Goal: Task Accomplishment & Management: Use online tool/utility

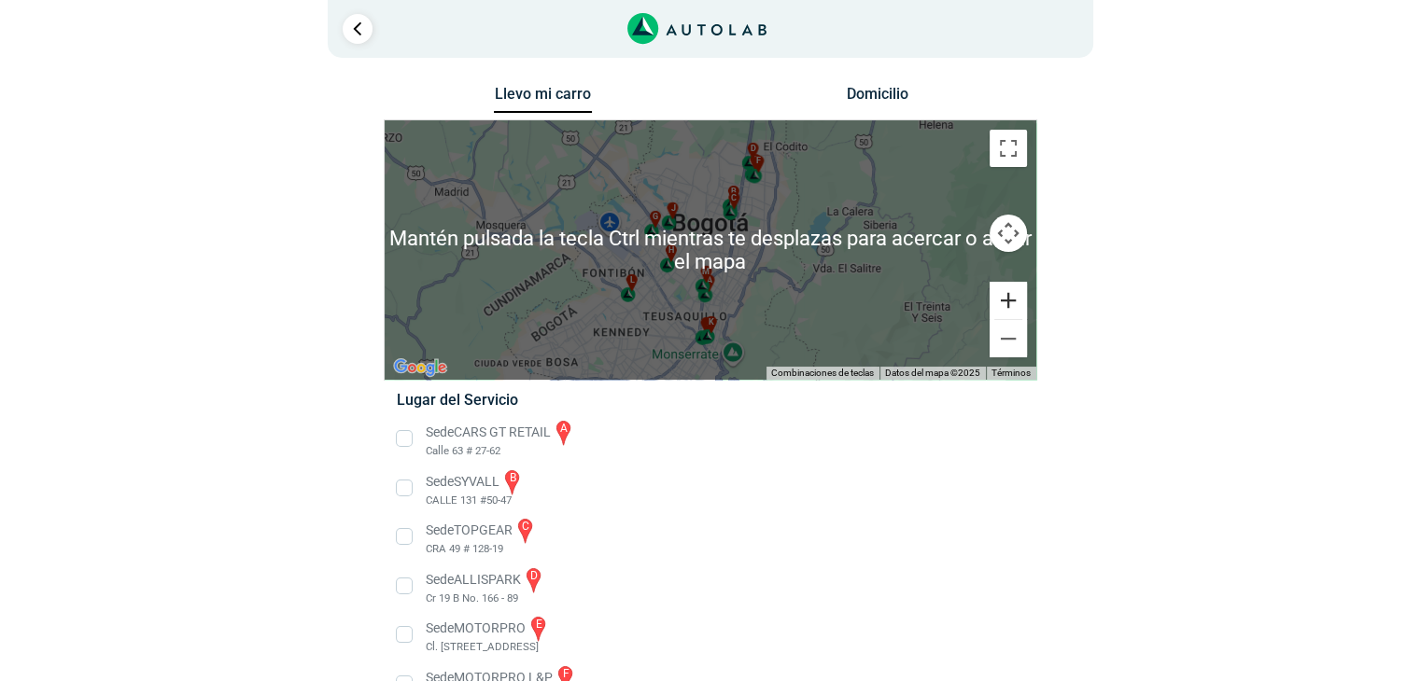
click at [1014, 297] on button "Ampliar" at bounding box center [1008, 300] width 37 height 37
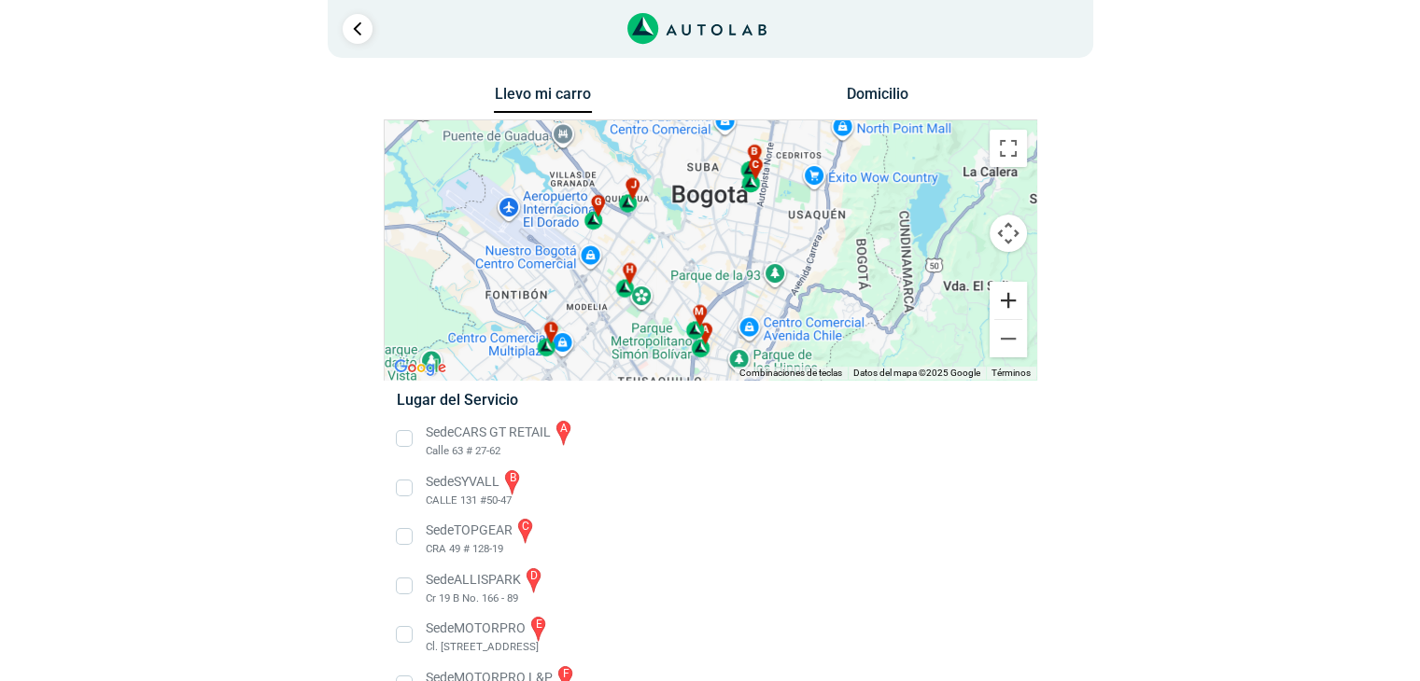
click at [1014, 297] on button "Ampliar" at bounding box center [1008, 300] width 37 height 37
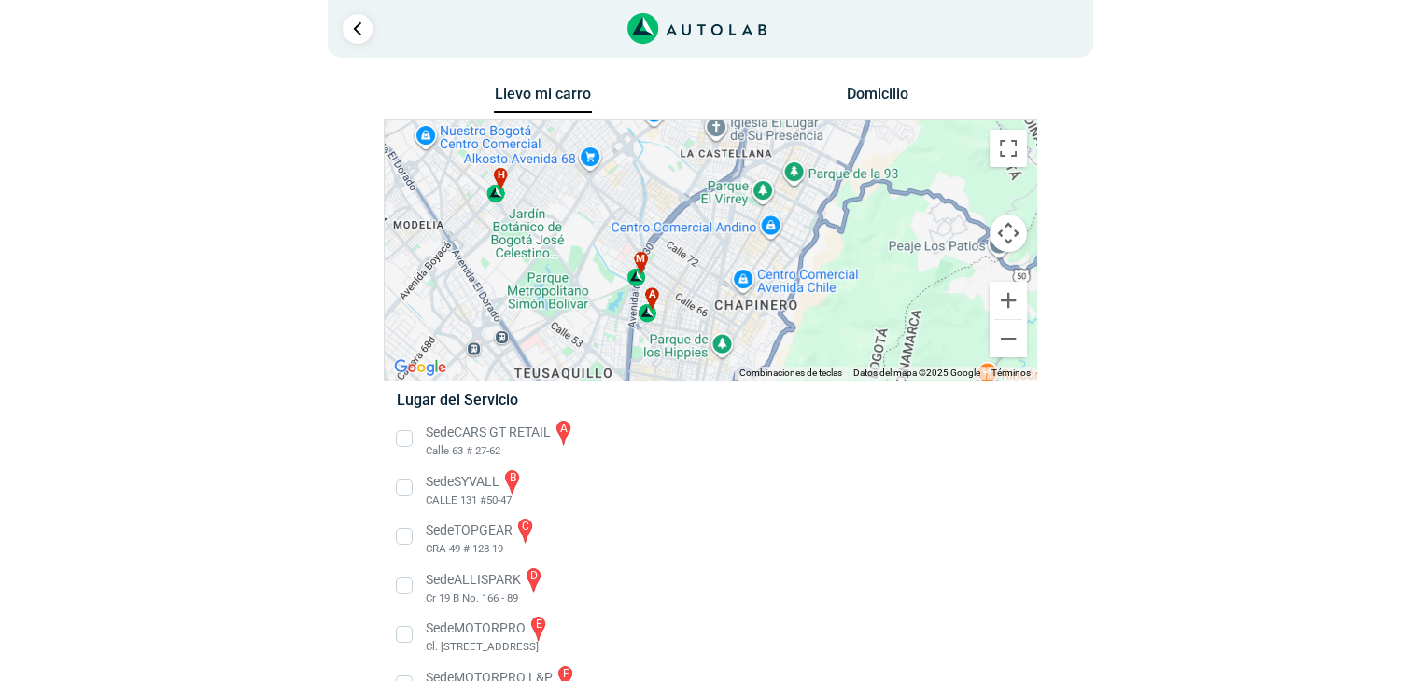
drag, startPoint x: 733, startPoint y: 268, endPoint x: 683, endPoint y: 128, distance: 148.5
click at [683, 128] on div "a b c d e f g" at bounding box center [711, 250] width 652 height 260
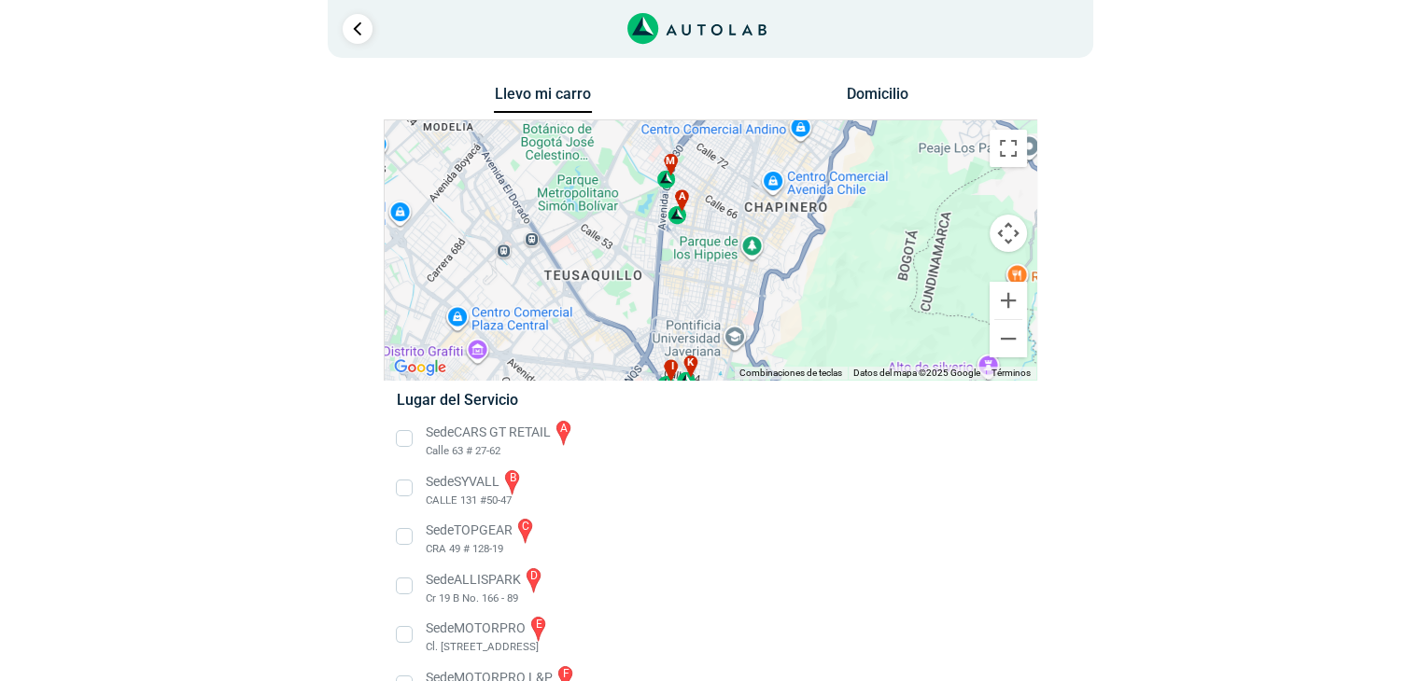
drag, startPoint x: 681, startPoint y: 266, endPoint x: 701, endPoint y: 168, distance: 100.2
click at [701, 168] on div "a b c d e f g" at bounding box center [711, 250] width 652 height 260
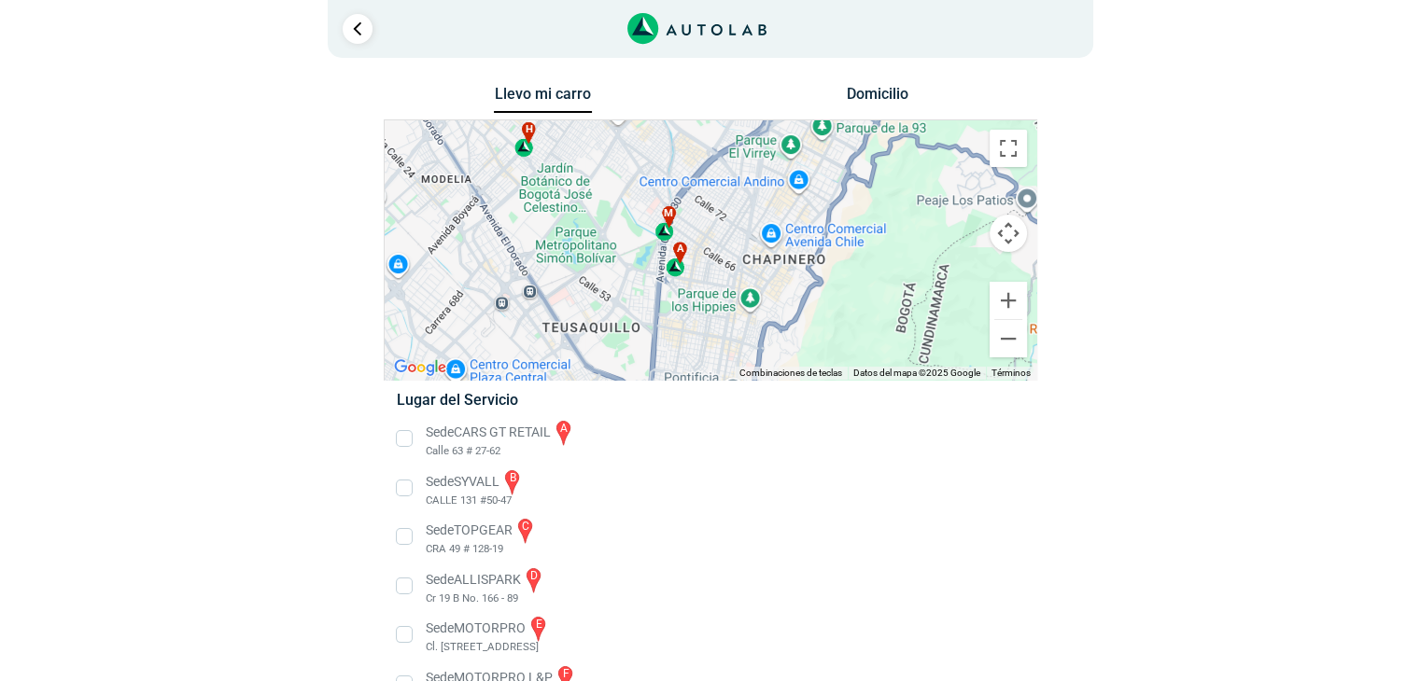
drag, startPoint x: 714, startPoint y: 199, endPoint x: 711, endPoint y: 269, distance: 70.1
click at [711, 269] on div "a b c d e f g" at bounding box center [711, 250] width 652 height 260
click at [1007, 306] on button "Ampliar" at bounding box center [1008, 300] width 37 height 37
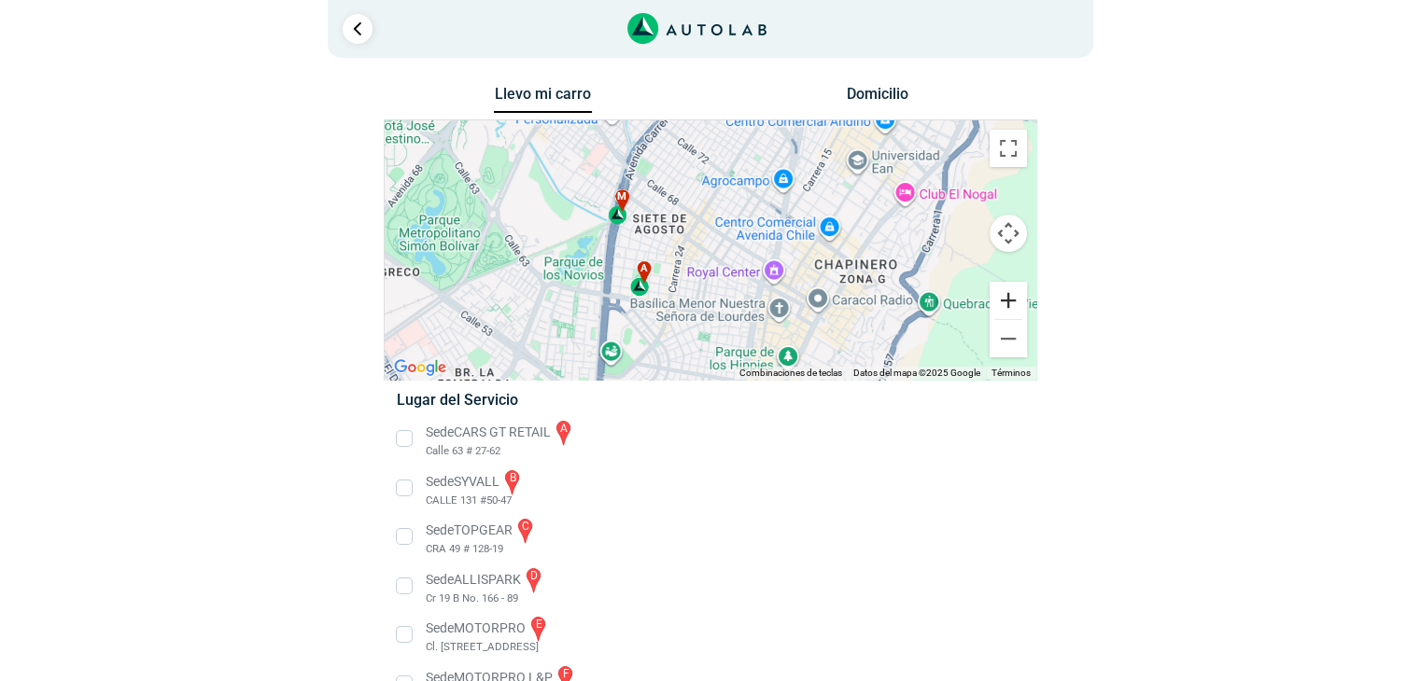
click at [1007, 306] on button "Ampliar" at bounding box center [1008, 300] width 37 height 37
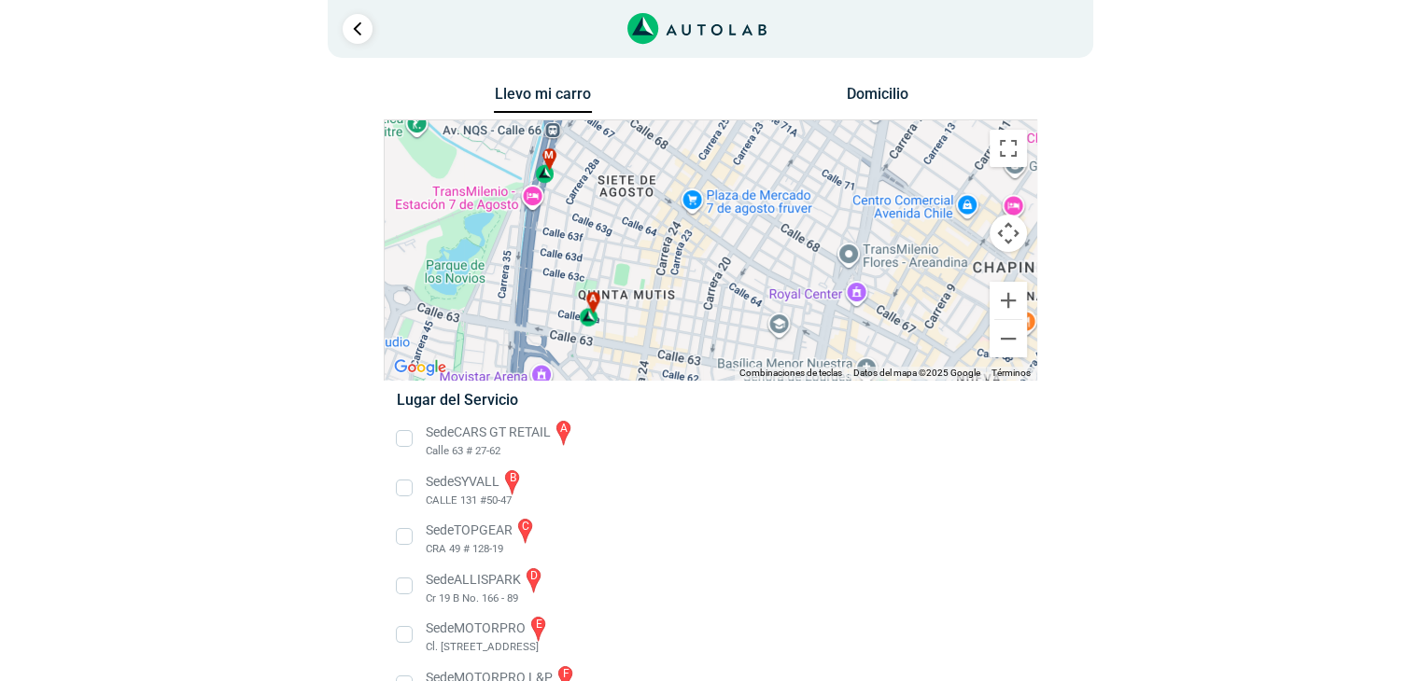
drag, startPoint x: 706, startPoint y: 292, endPoint x: 727, endPoint y: 274, distance: 28.5
click at [727, 274] on div "a b c d e f g" at bounding box center [711, 250] width 652 height 260
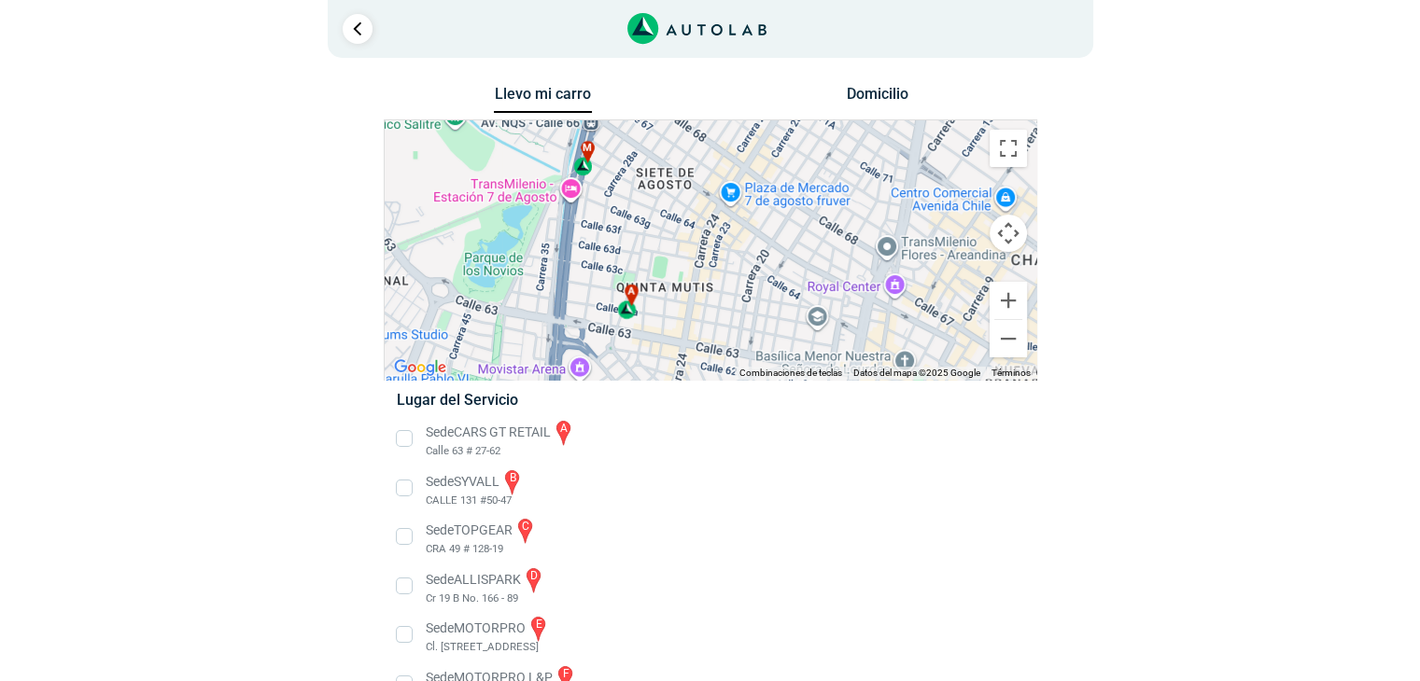
click at [739, 298] on div "a b c d e f g" at bounding box center [711, 250] width 652 height 260
click at [1143, 145] on div "Llevo mi carro [GEOGRAPHIC_DATA] Para navegar por el mapa con gestos táctiles, …" at bounding box center [711, 577] width 906 height 992
click at [351, 35] on link "Ir al paso anterior" at bounding box center [358, 29] width 30 height 30
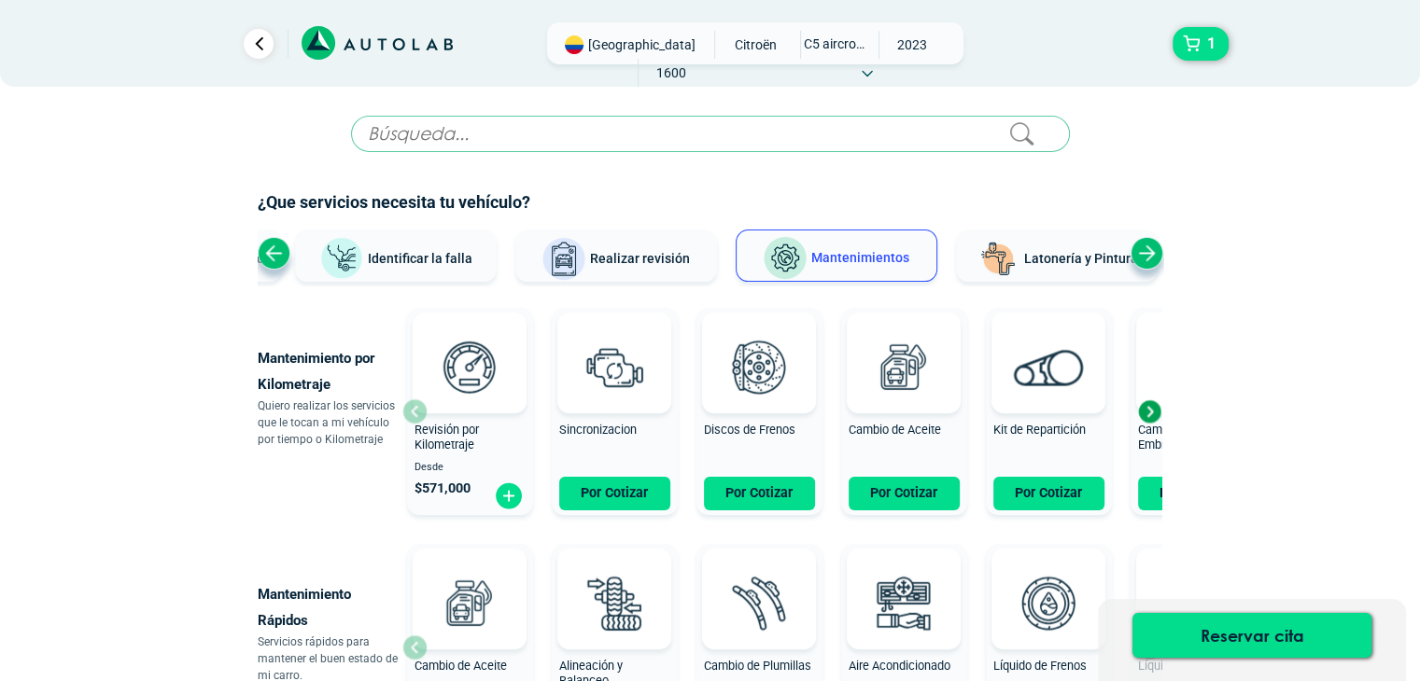
scroll to position [93, 0]
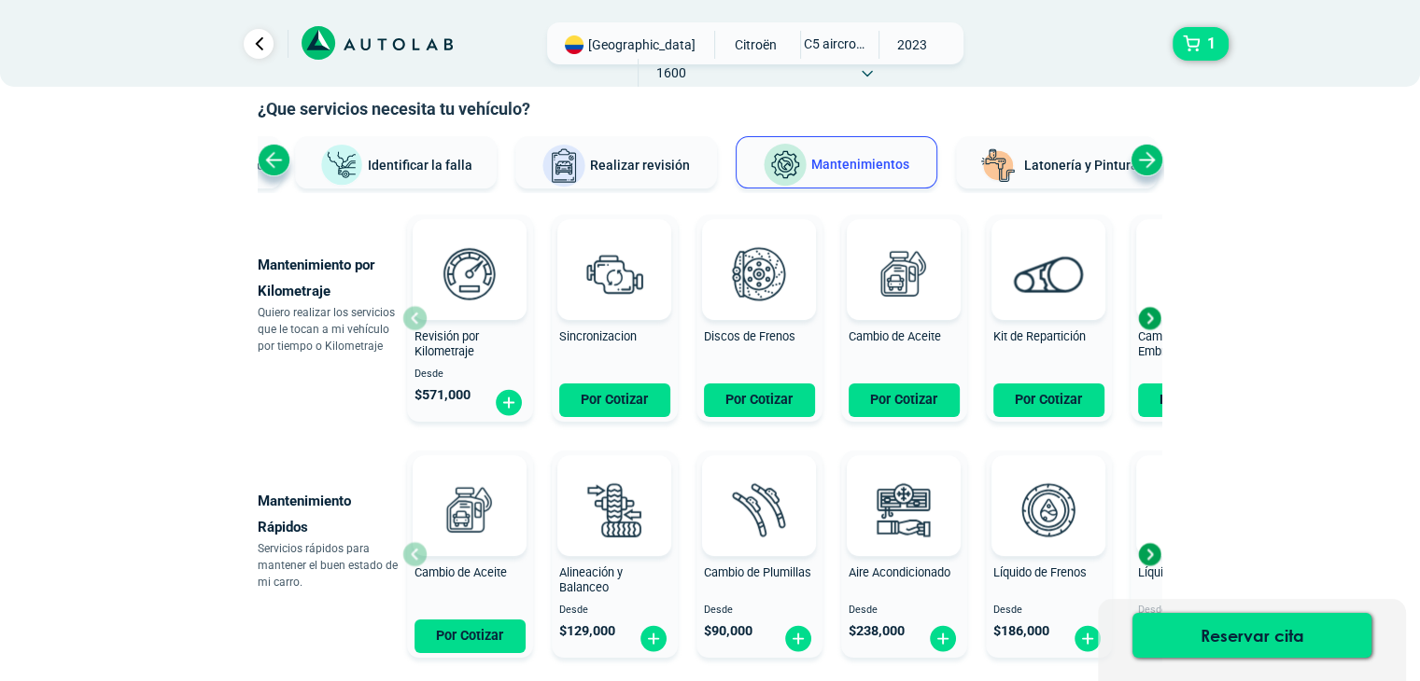
scroll to position [240, 0]
